Goal: Navigation & Orientation: Find specific page/section

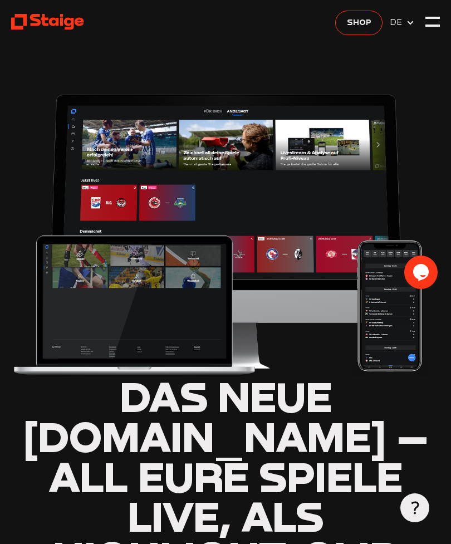
click at [303, 65] on header "Das neue [DOMAIN_NAME] – all eure Spiele live, als Highlight-Clip und Wiederhol…" at bounding box center [225, 464] width 429 height 928
click at [329, 205] on img at bounding box center [225, 231] width 429 height 289
click at [430, 18] on div at bounding box center [432, 18] width 14 height 2
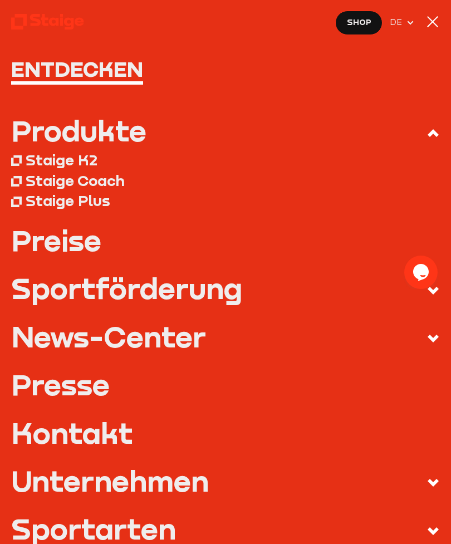
click at [410, 21] on icon at bounding box center [410, 22] width 9 height 9
click at [434, 19] on div at bounding box center [432, 21] width 14 height 14
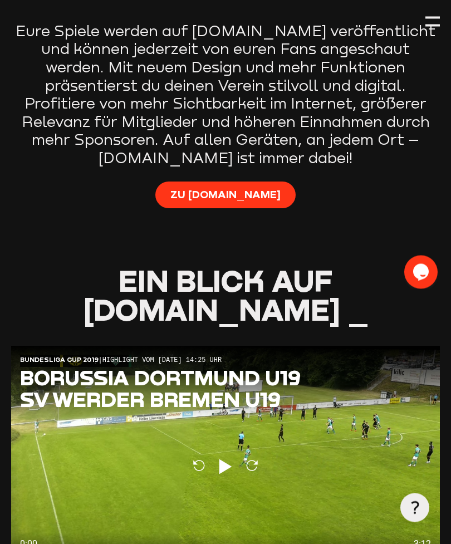
scroll to position [663, 0]
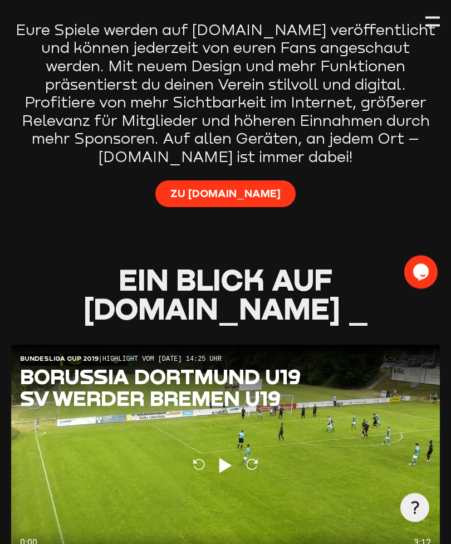
click at [242, 186] on span "Zu [DOMAIN_NAME]" at bounding box center [225, 193] width 110 height 14
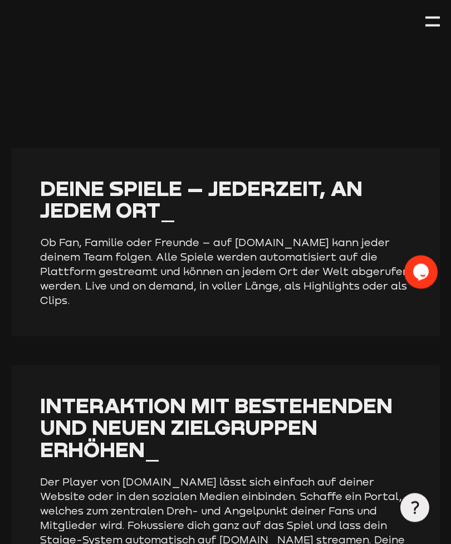
scroll to position [1617, 0]
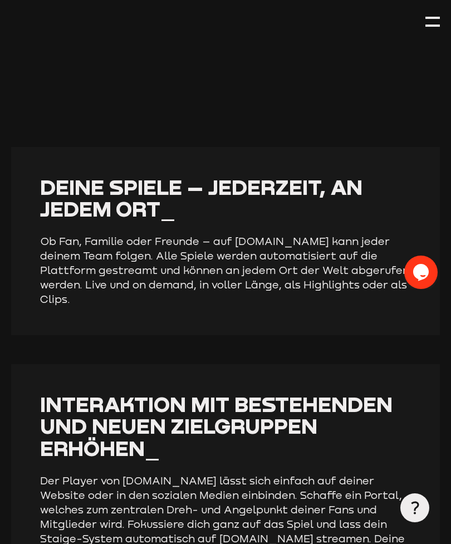
click at [358, 174] on span "Deine Spiele – jederzeit, an jedem Ort_" at bounding box center [201, 197] width 322 height 47
click at [309, 174] on span "Deine Spiele – jederzeit, an jedem Ort_" at bounding box center [201, 197] width 322 height 47
click at [136, 174] on span "Deine Spiele – jederzeit, an jedem Ort_" at bounding box center [201, 197] width 322 height 47
click at [316, 234] on p "Ob Fan, Familie oder Freunde – auf [DOMAIN_NAME] kann jeder deinem Team folgen.…" at bounding box center [225, 270] width 371 height 72
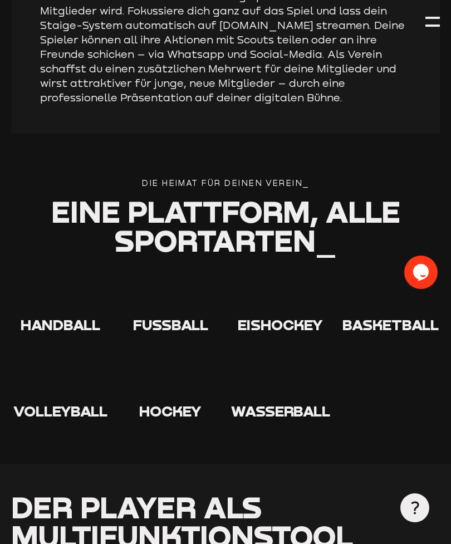
scroll to position [2129, 0]
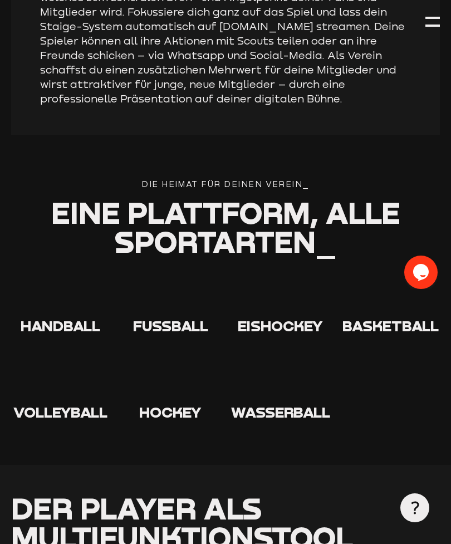
click at [246, 194] on span "Eine Plattform," at bounding box center [184, 212] width 267 height 36
click at [176, 278] on icon at bounding box center [170, 296] width 36 height 36
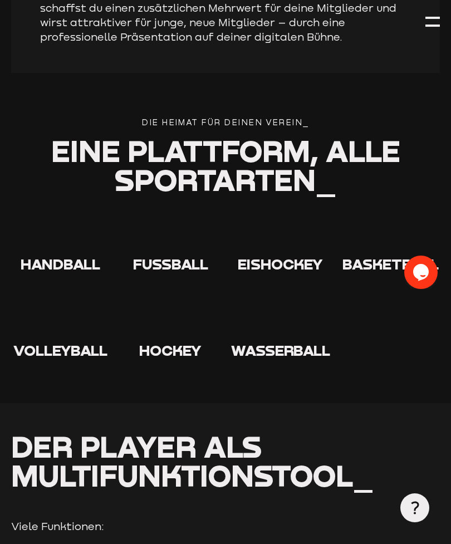
scroll to position [2190, 0]
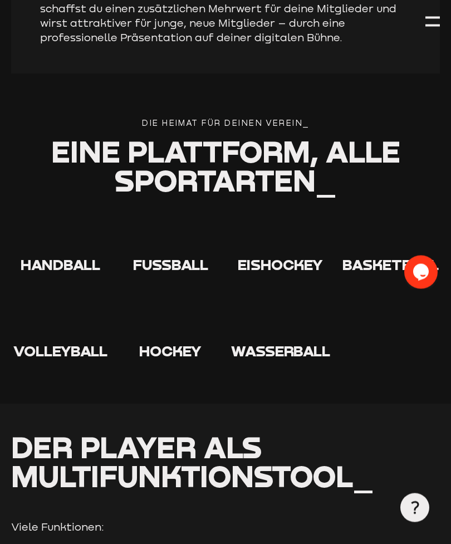
click at [181, 256] on span "Fußball" at bounding box center [170, 265] width 75 height 18
click at [173, 217] on icon at bounding box center [170, 235] width 36 height 36
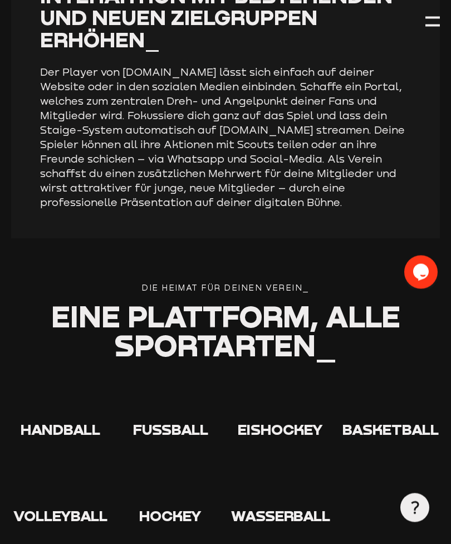
scroll to position [2022, 0]
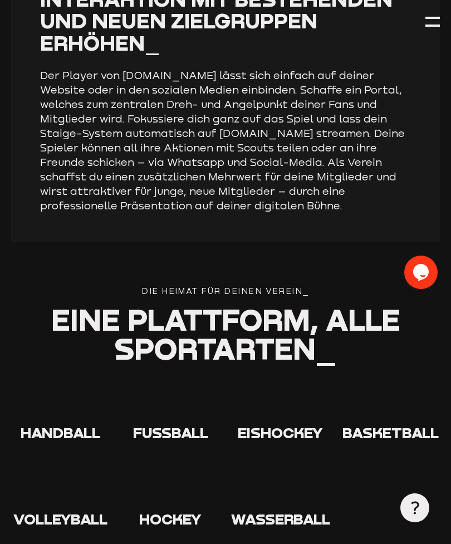
click at [264, 285] on div "Die Heimat für deinen verein_" at bounding box center [225, 291] width 429 height 13
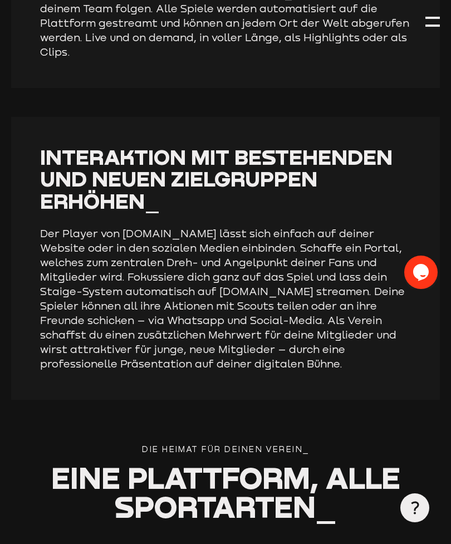
scroll to position [1864, 0]
click at [208, 460] on span "Eine Plattform," at bounding box center [184, 478] width 267 height 36
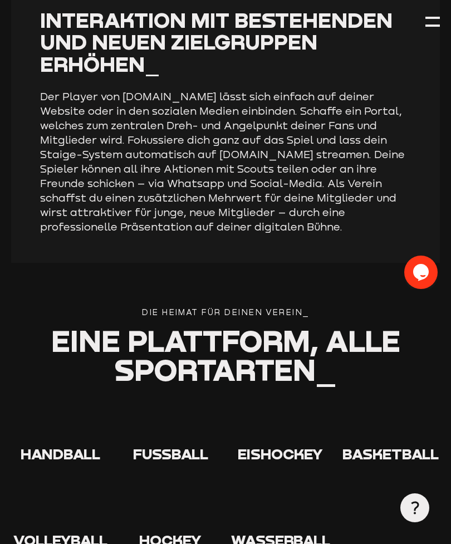
scroll to position [2003, 0]
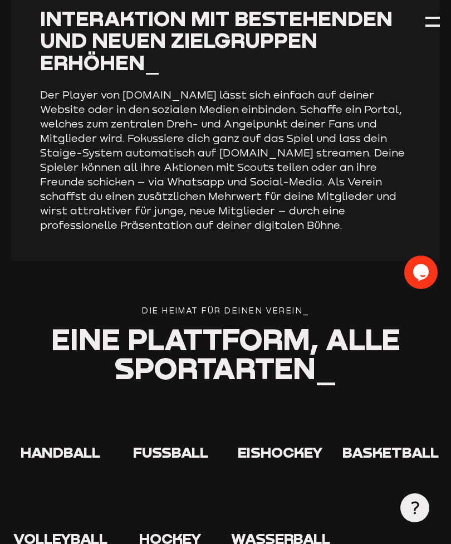
click at [197, 443] on span "Fußball" at bounding box center [170, 452] width 75 height 18
click at [423, 270] on icon "Chat widget" at bounding box center [421, 271] width 16 height 17
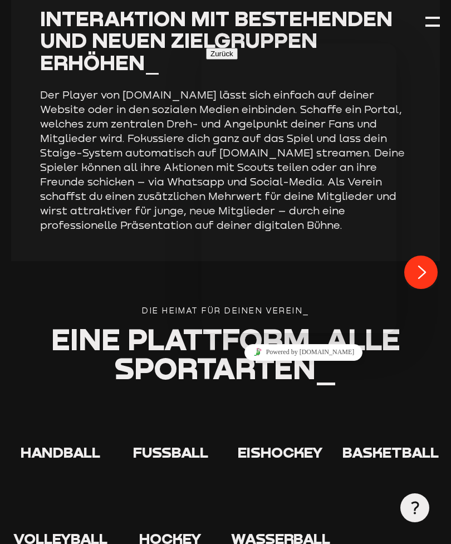
click at [375, 421] on div "Handball Fußball Eishockey Basketball Volleyball Hockey" at bounding box center [225, 475] width 429 height 143
click at [349, 417] on div "Handball Fußball Eishockey Basketball Volleyball Hockey" at bounding box center [225, 475] width 429 height 143
click at [439, 160] on div "Interaktion mit bestehenden und neuen Zielgruppen erhöhen_ Der Player von [DOMA…" at bounding box center [225, 119] width 429 height 283
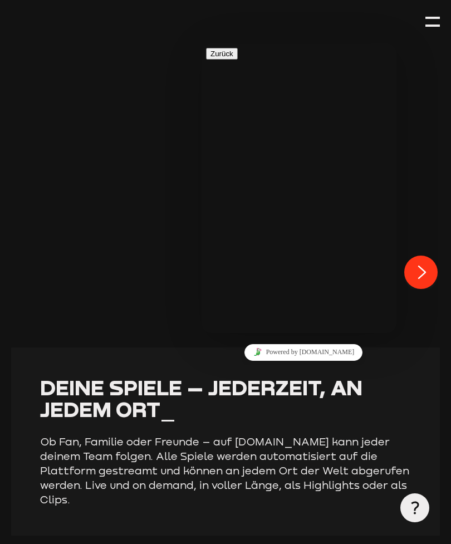
scroll to position [1416, 0]
click at [421, 274] on icon "Close Chat This icon closes the chat window." at bounding box center [421, 271] width 13 height 13
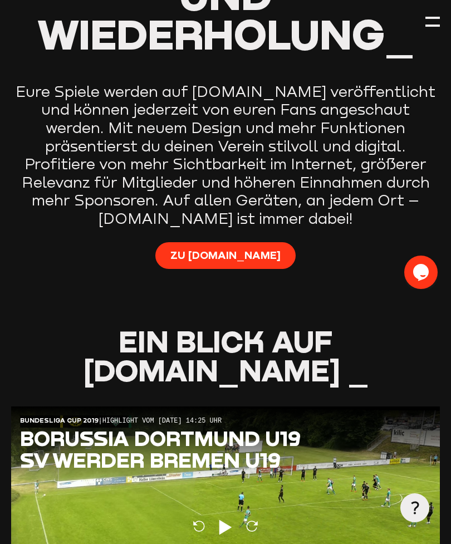
scroll to position [601, 0]
click at [229, 248] on span "Zu [DOMAIN_NAME]" at bounding box center [225, 255] width 110 height 14
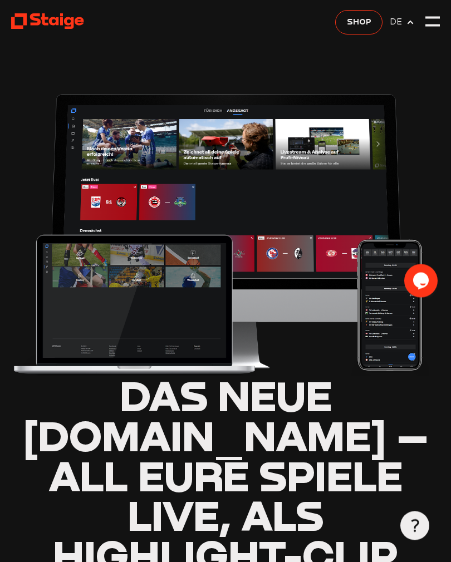
scroll to position [0, 0]
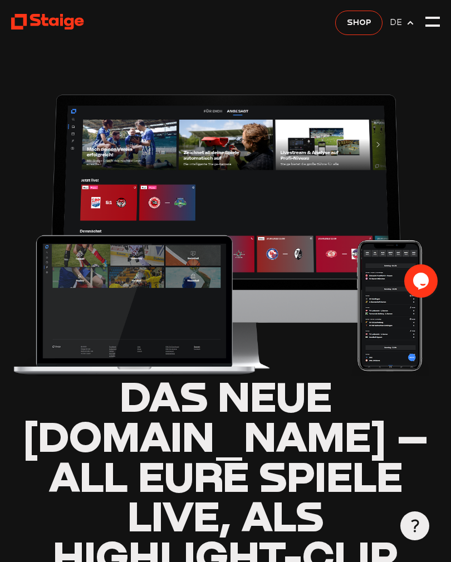
click at [198, 273] on img at bounding box center [225, 231] width 429 height 289
click at [398, 178] on img at bounding box center [225, 231] width 429 height 289
click at [362, 26] on span "Shop" at bounding box center [359, 22] width 24 height 13
click at [112, 201] on img at bounding box center [225, 231] width 429 height 289
click at [179, 199] on img at bounding box center [225, 231] width 429 height 289
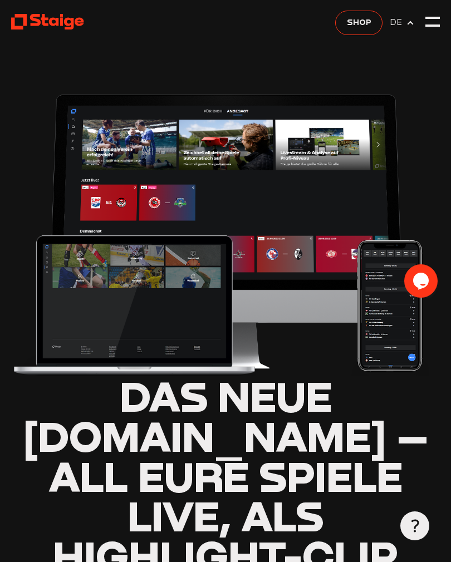
click at [177, 205] on img at bounding box center [225, 231] width 429 height 289
click at [156, 211] on img at bounding box center [225, 231] width 429 height 289
click at [330, 149] on img at bounding box center [225, 231] width 429 height 289
click at [128, 150] on img at bounding box center [225, 231] width 429 height 289
click at [122, 149] on img at bounding box center [225, 231] width 429 height 289
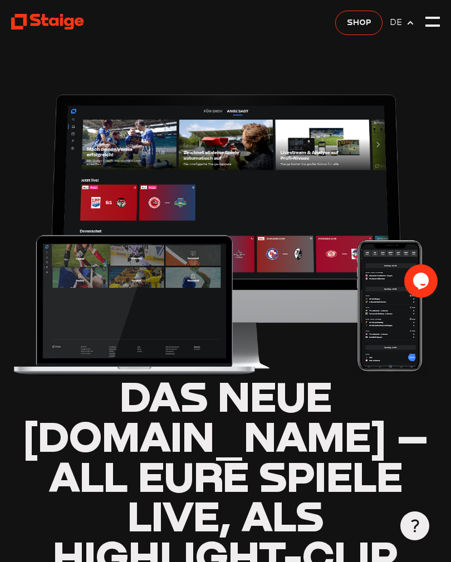
click at [211, 114] on img at bounding box center [225, 231] width 429 height 289
click at [238, 111] on img at bounding box center [225, 231] width 429 height 289
click at [435, 19] on div at bounding box center [432, 21] width 14 height 14
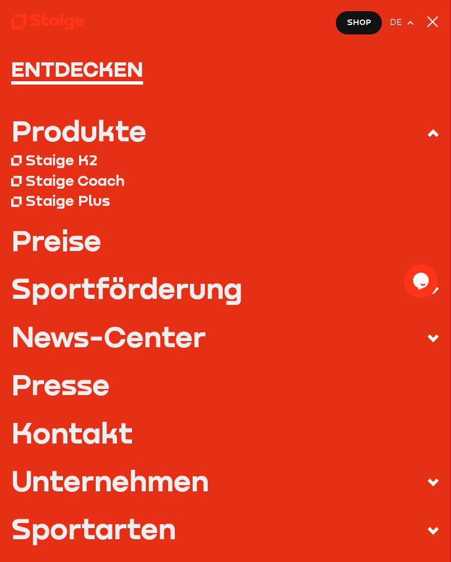
click at [438, 338] on icon at bounding box center [432, 338] width 13 height 13
click at [0, 0] on input "News-Center" at bounding box center [0, 0] width 0 height 0
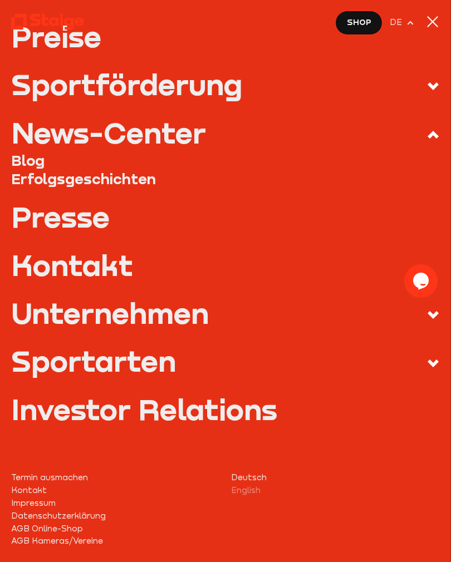
scroll to position [147, 0]
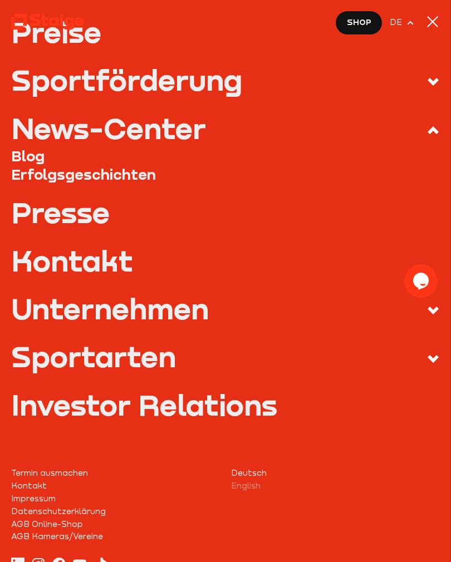
click at [164, 358] on div "Sportarten" at bounding box center [93, 356] width 165 height 29
click at [0, 0] on input "Sportarten" at bounding box center [0, 0] width 0 height 0
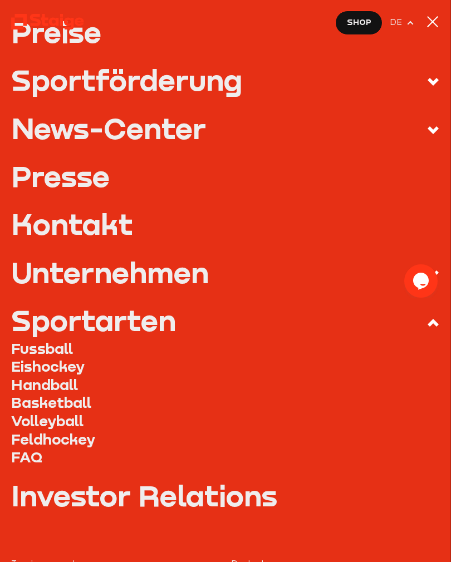
click at [63, 334] on div "Sportarten" at bounding box center [93, 320] width 165 height 29
click at [0, 0] on input "Sportarten" at bounding box center [0, 0] width 0 height 0
click at [61, 348] on link "Fussball" at bounding box center [225, 348] width 429 height 18
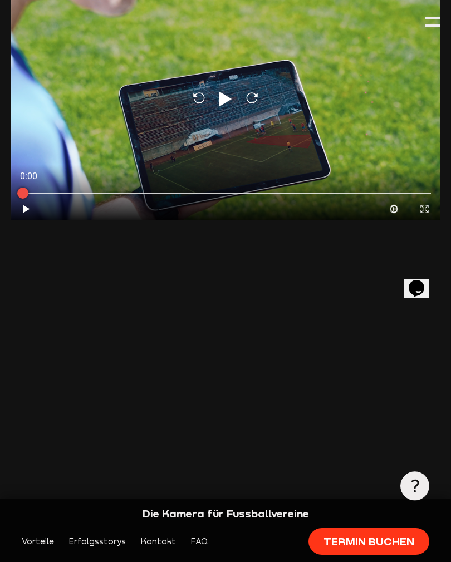
scroll to position [116, 0]
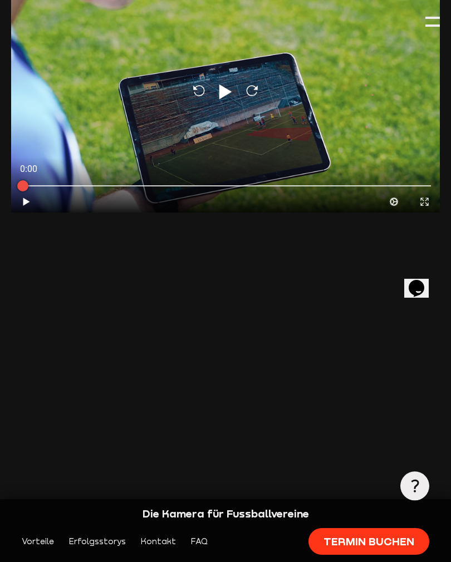
click at [278, 521] on div "Die Kamera für Fussballvereine" at bounding box center [225, 513] width 407 height 14
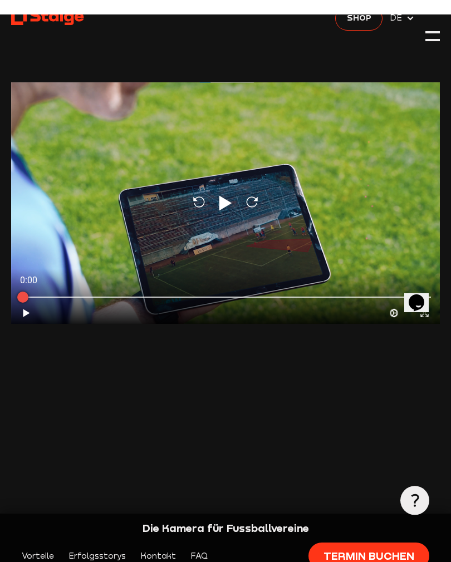
scroll to position [0, 0]
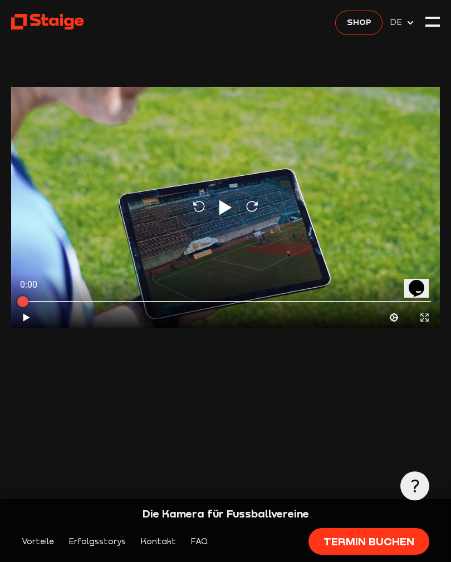
click at [396, 22] on span "DE" at bounding box center [398, 22] width 16 height 13
click at [435, 19] on div at bounding box center [432, 21] width 14 height 14
